Goal: Check status: Check status

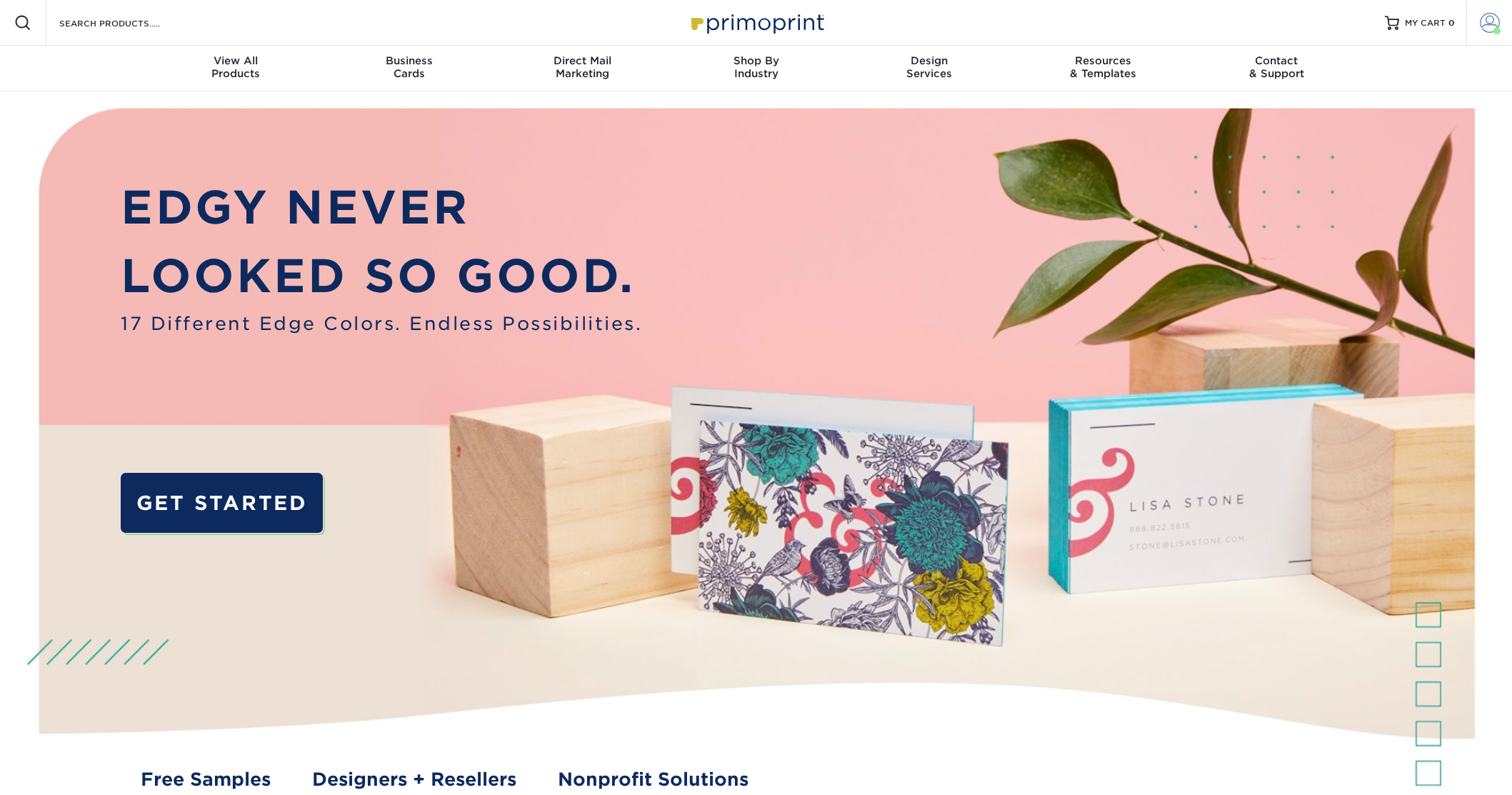
click at [1491, 23] on span at bounding box center [1490, 22] width 20 height 20
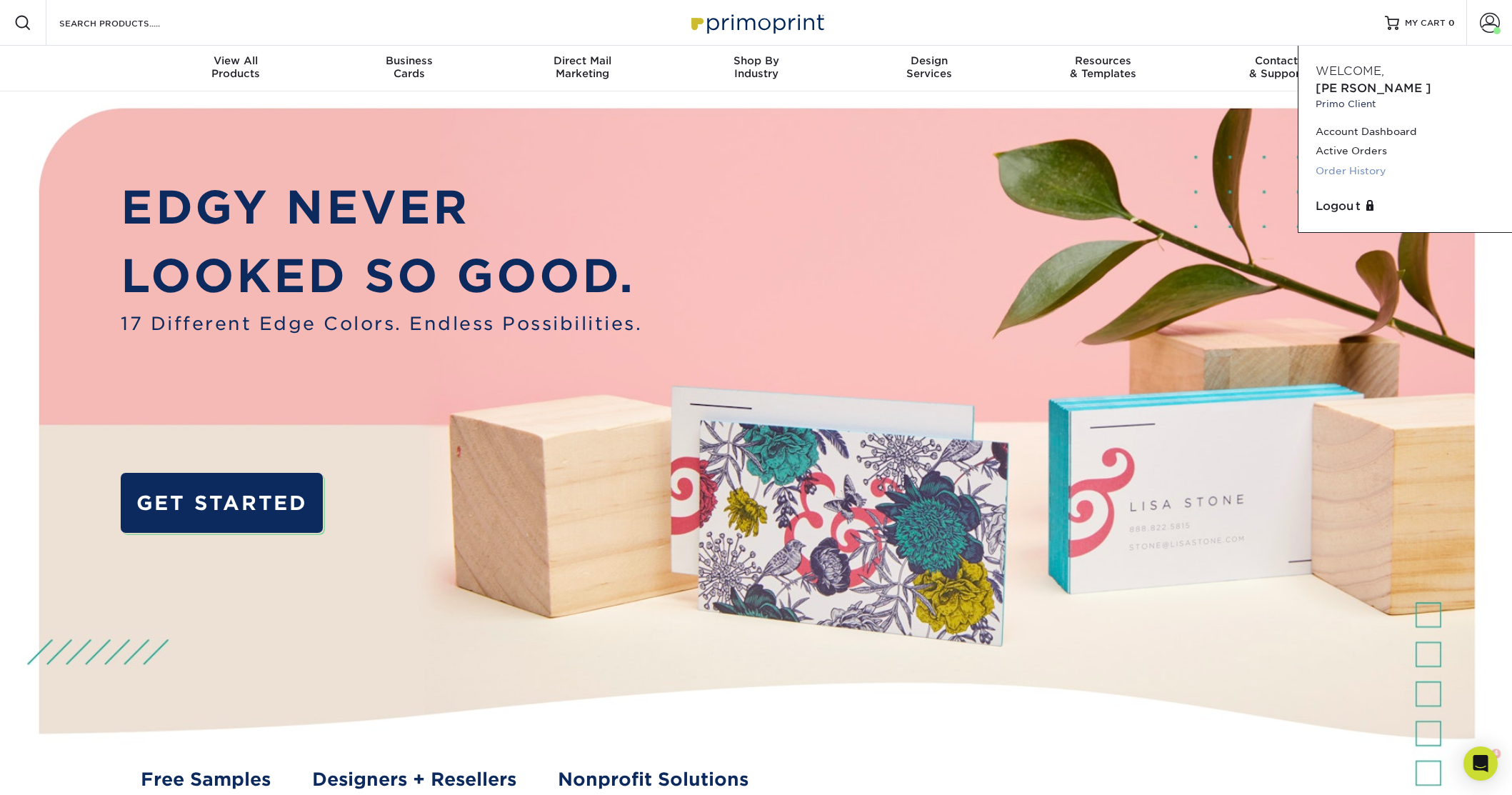
click at [1336, 161] on link "Order History" at bounding box center [1405, 171] width 180 height 20
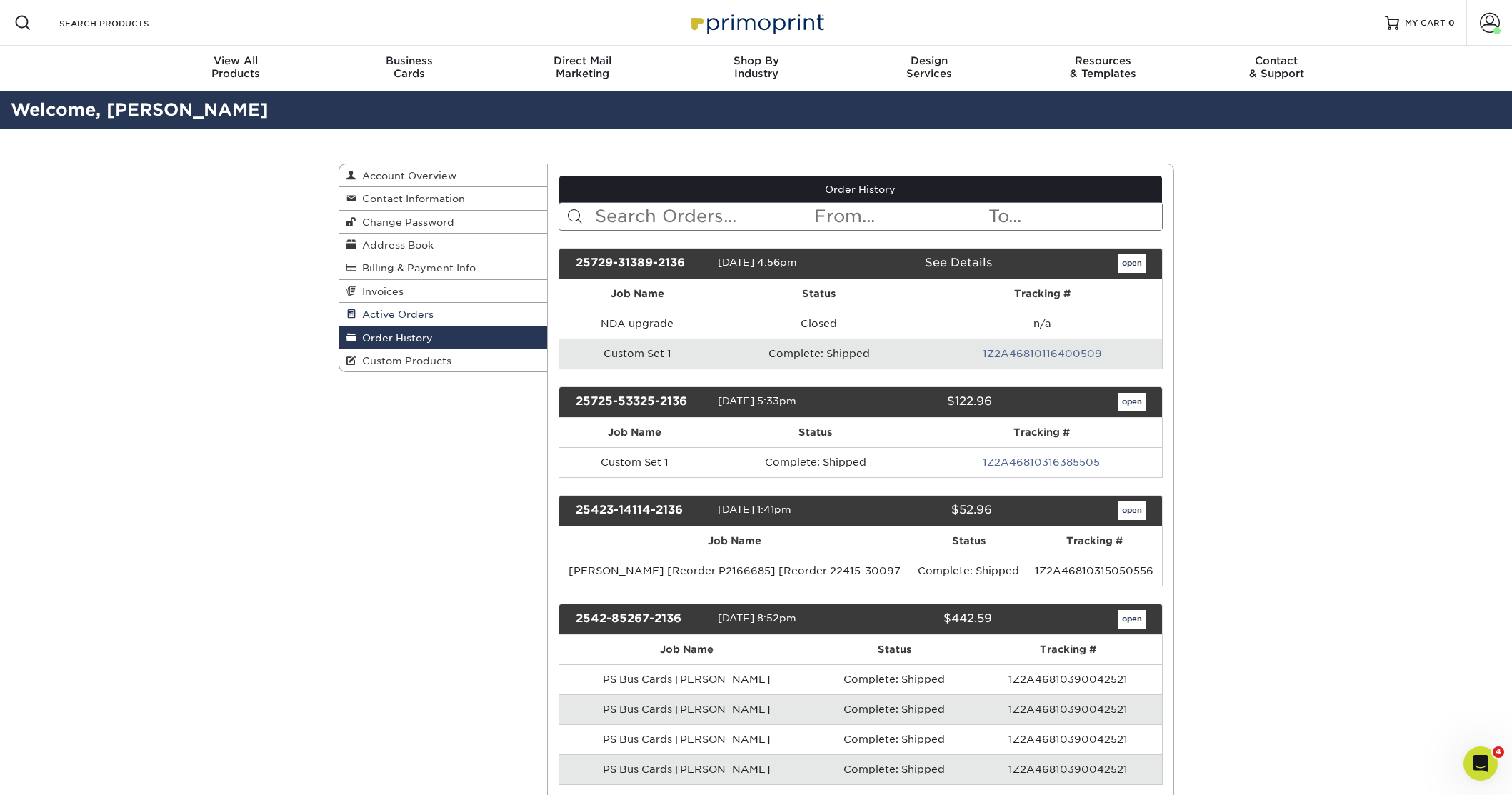
click at [406, 317] on span "Active Orders" at bounding box center [395, 314] width 77 height 12
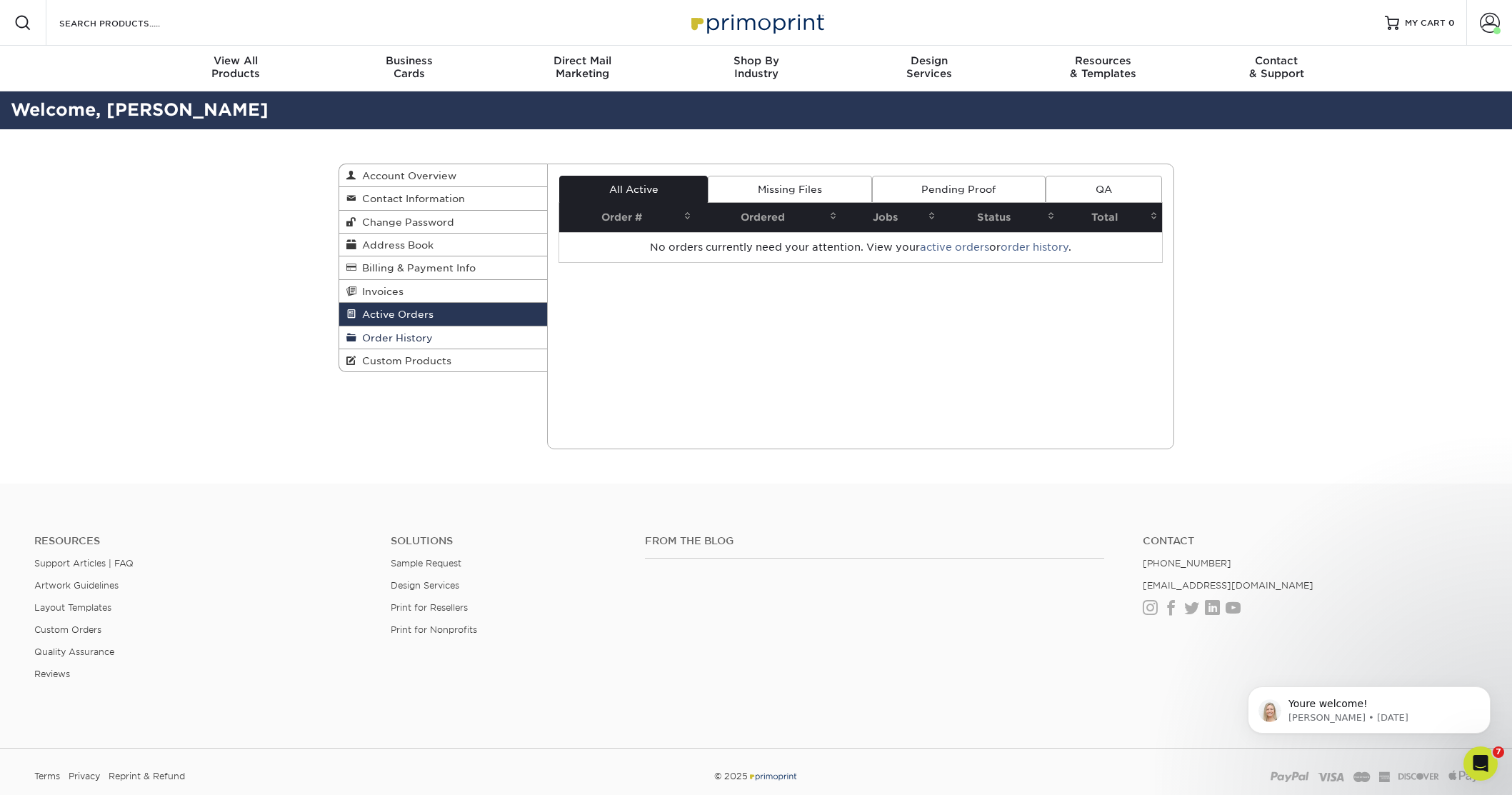
click at [402, 340] on span "Order History" at bounding box center [395, 337] width 76 height 12
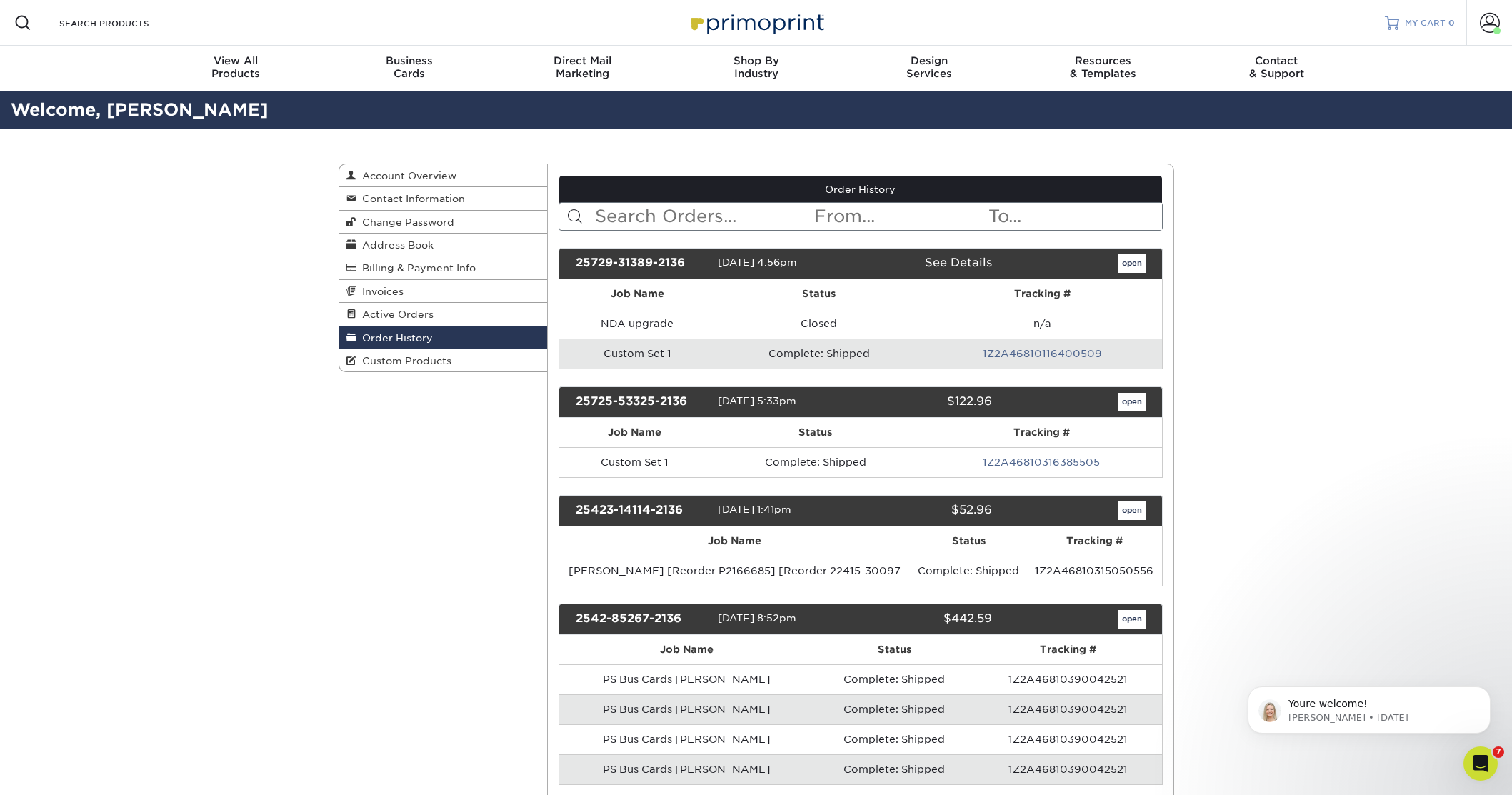
click at [1394, 25] on div at bounding box center [1392, 23] width 14 height 14
